Goal: Find specific page/section: Find specific page/section

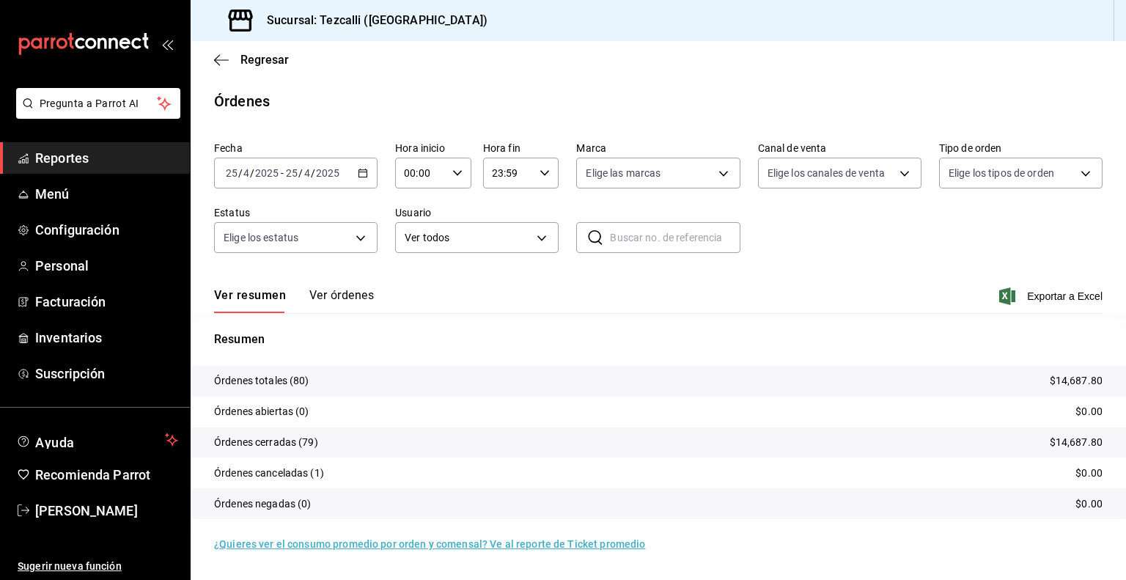
click at [144, 149] on span "Reportes" at bounding box center [106, 158] width 143 height 20
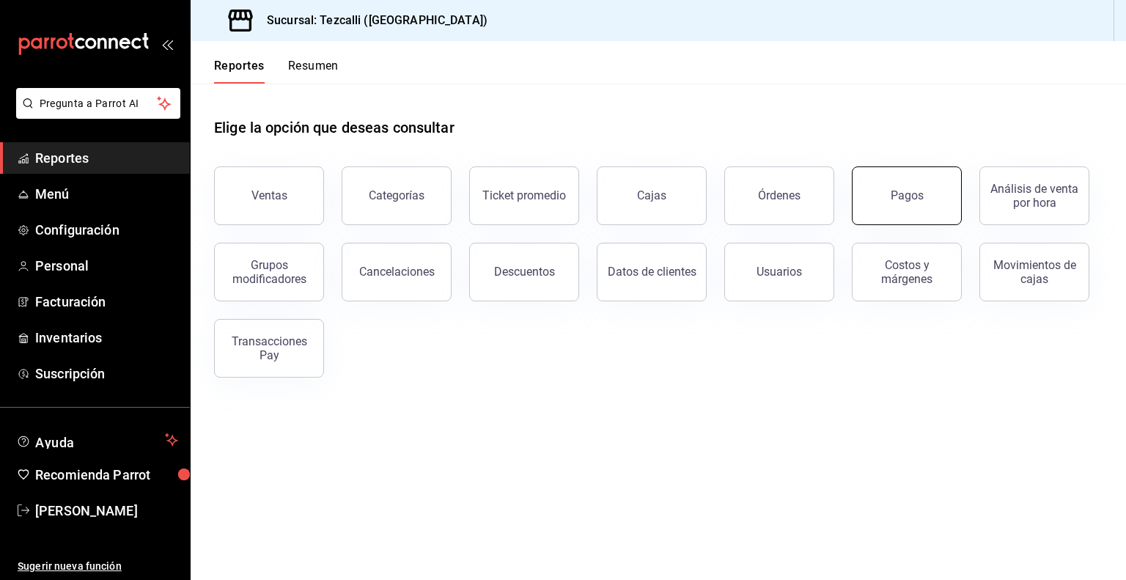
click at [874, 210] on button "Pagos" at bounding box center [907, 195] width 110 height 59
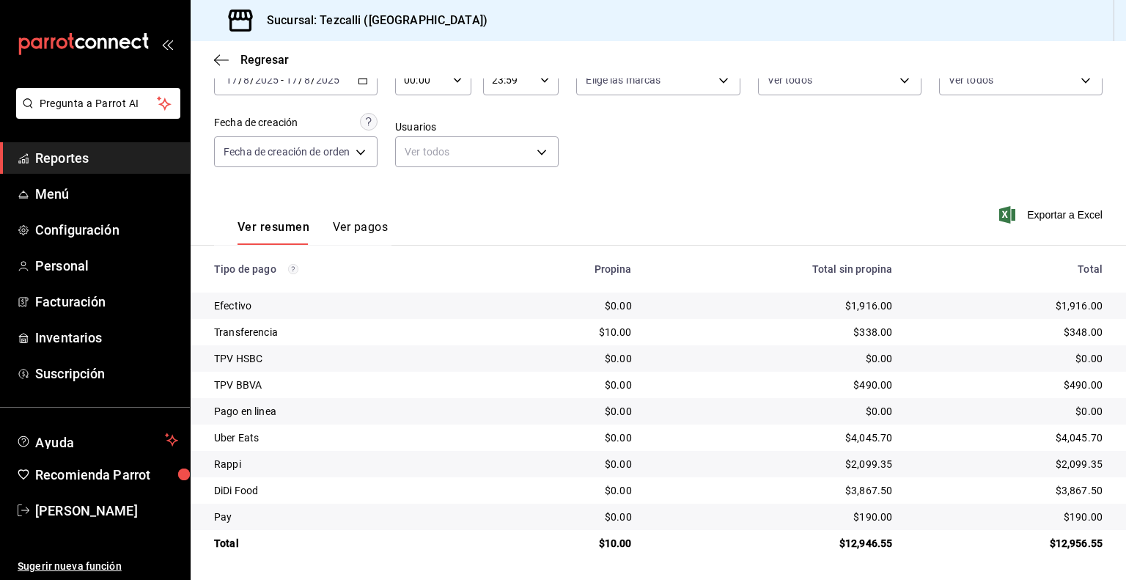
scroll to position [94, 0]
